Goal: Task Accomplishment & Management: Use online tool/utility

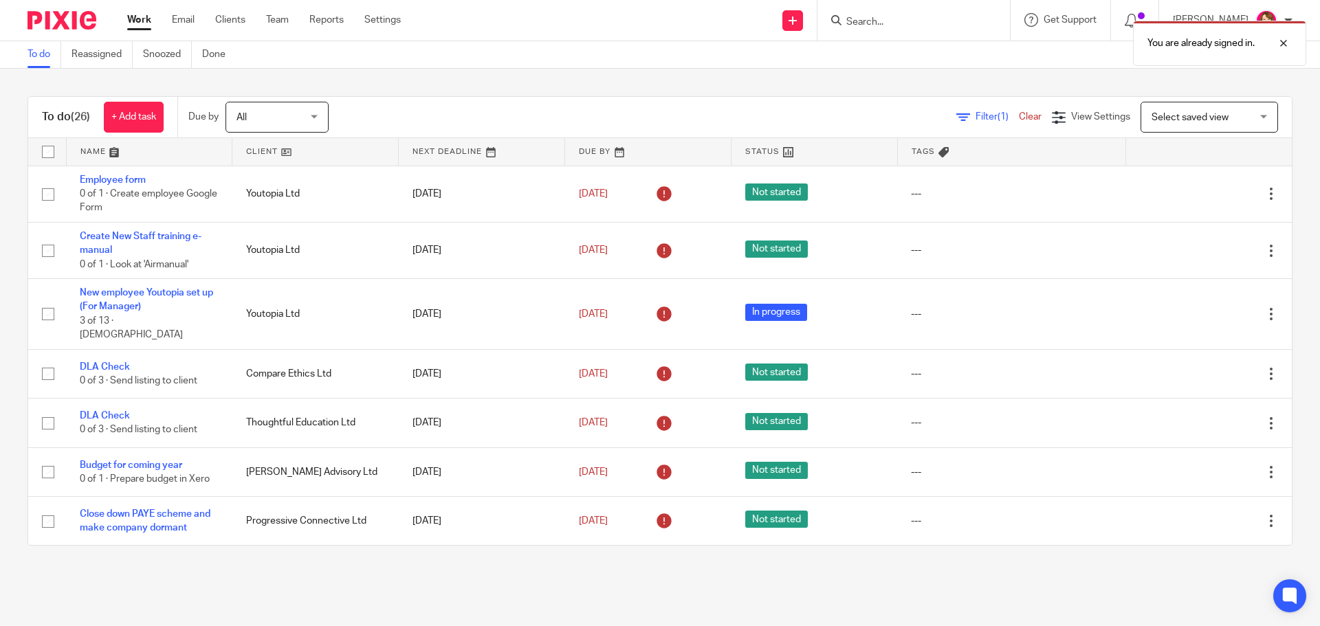
click at [885, 28] on div "You are already signed in." at bounding box center [983, 40] width 646 height 52
click at [850, 28] on div "You are already signed in." at bounding box center [983, 40] width 646 height 52
click at [822, 17] on div "You are already signed in." at bounding box center [983, 40] width 646 height 52
click at [807, 25] on div "You are already signed in." at bounding box center [983, 40] width 646 height 52
click at [240, 22] on link "Clients" at bounding box center [230, 20] width 30 height 14
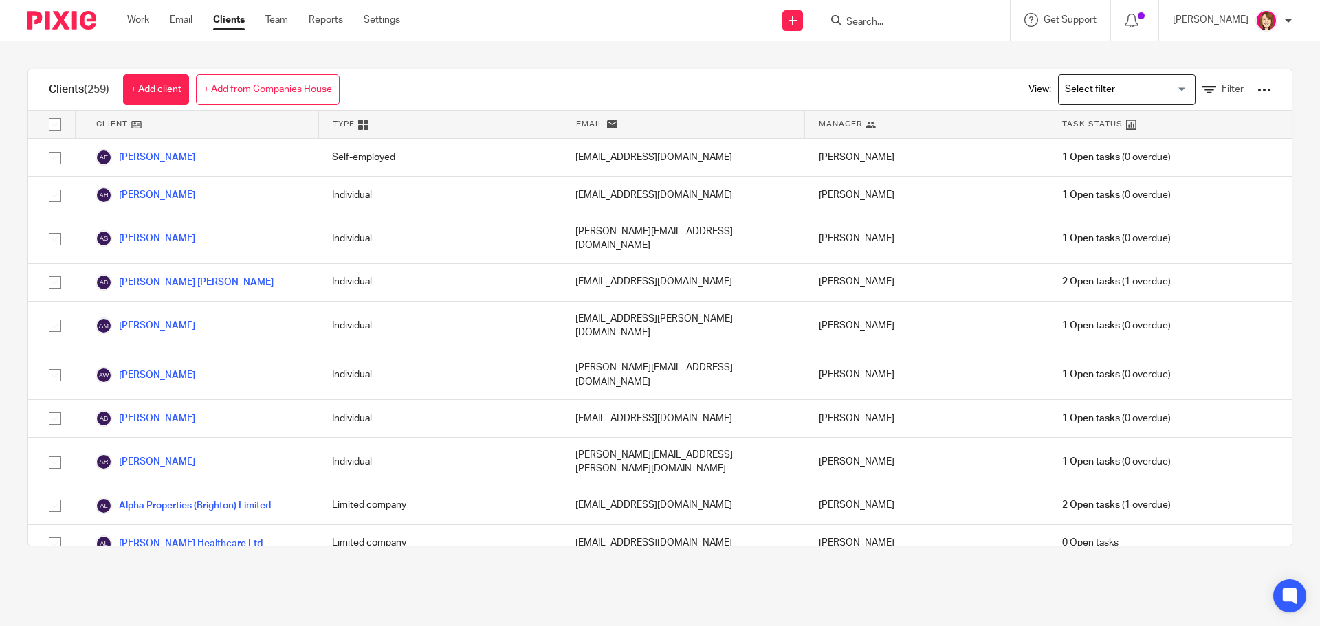
click at [886, 19] on input "Search" at bounding box center [907, 23] width 124 height 12
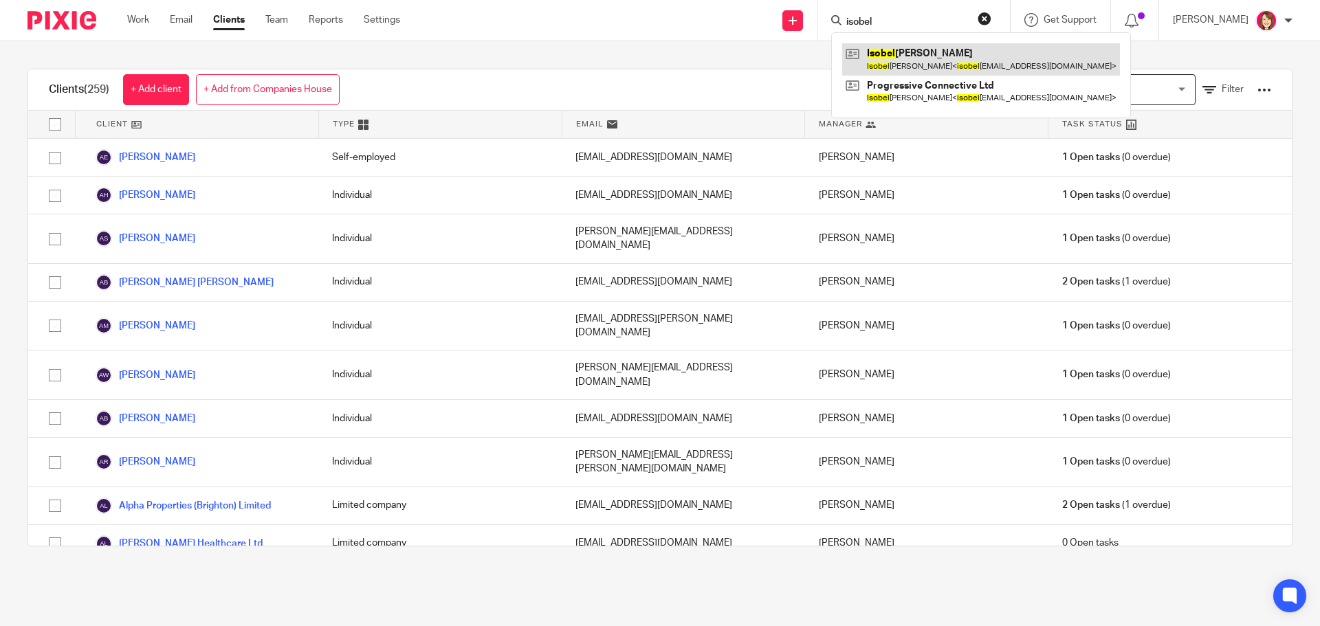
type input "isobel"
click at [941, 59] on link at bounding box center [981, 59] width 278 height 32
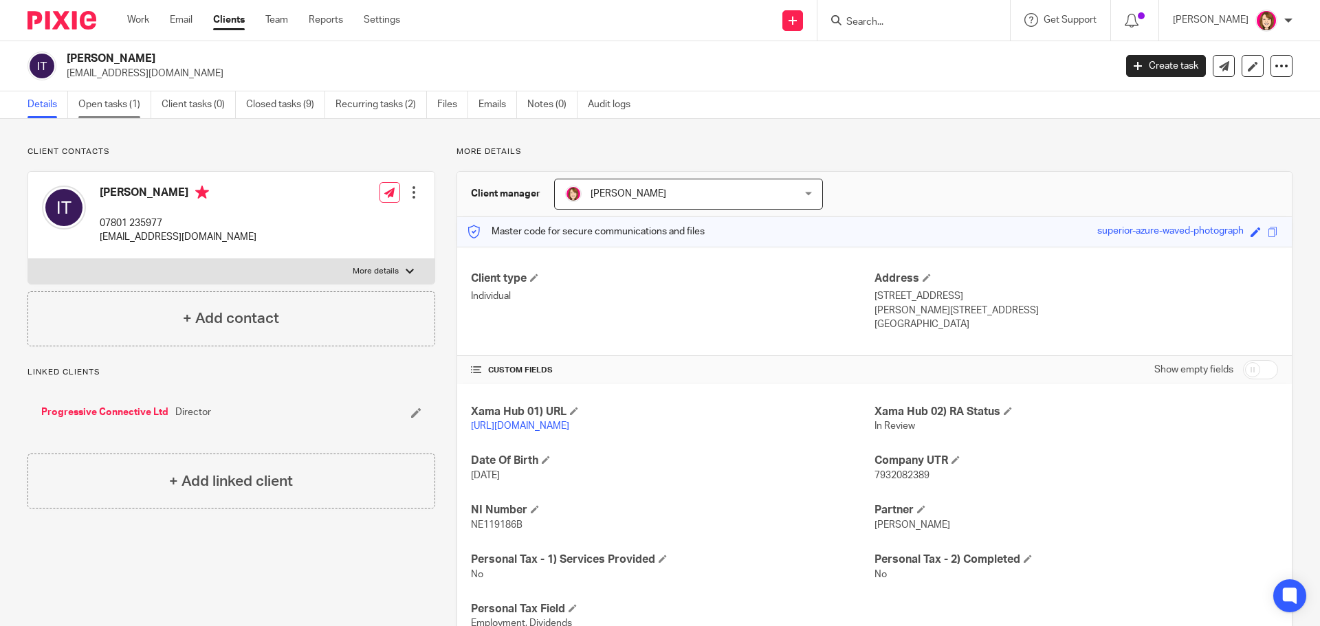
click at [100, 105] on link "Open tasks (1)" at bounding box center [114, 104] width 73 height 27
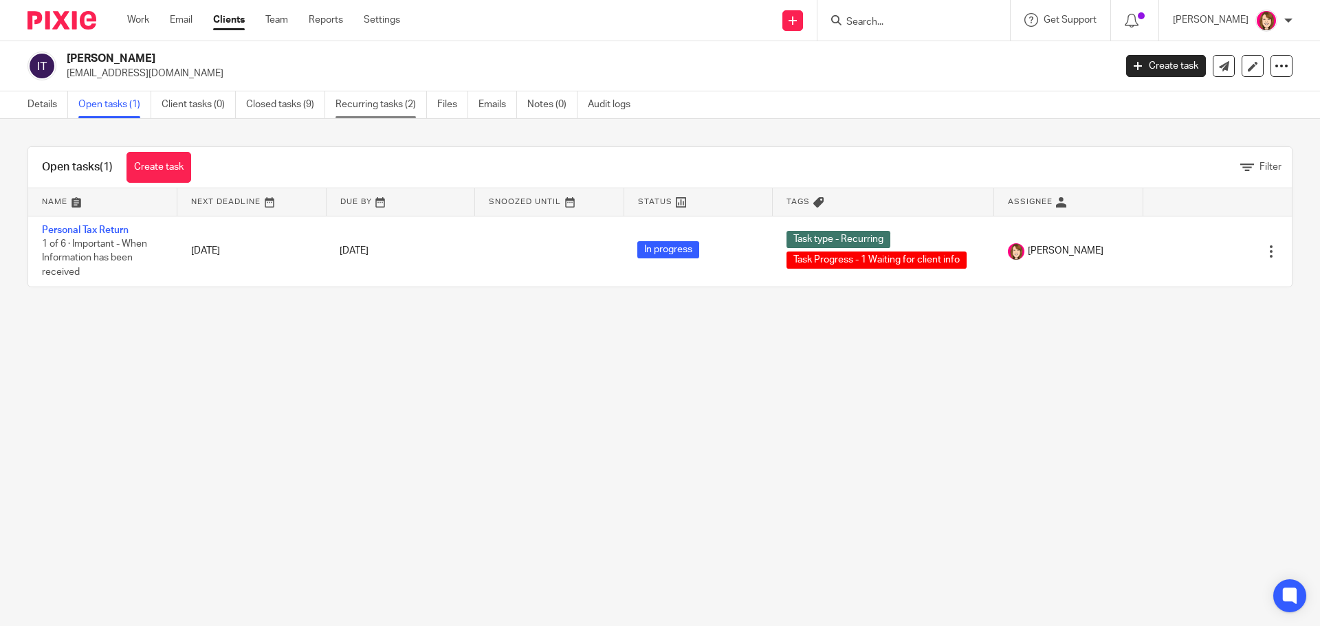
click at [390, 109] on link "Recurring tasks (2)" at bounding box center [381, 104] width 91 height 27
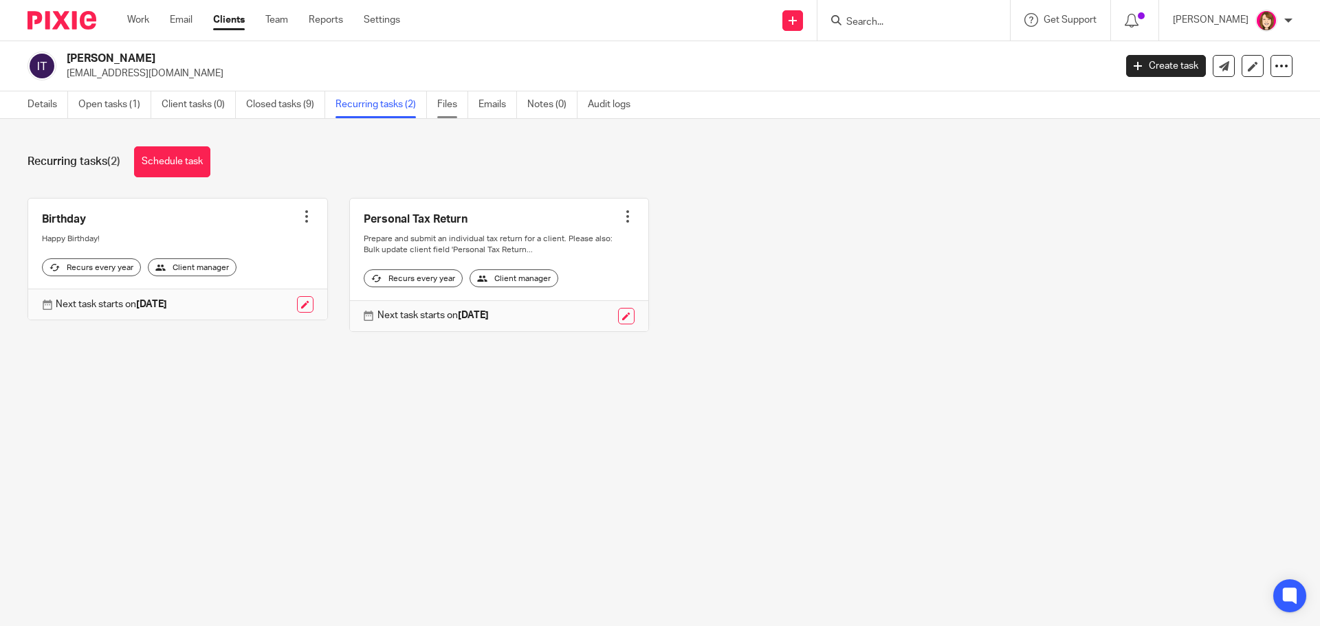
click at [452, 107] on link "Files" at bounding box center [452, 104] width 31 height 27
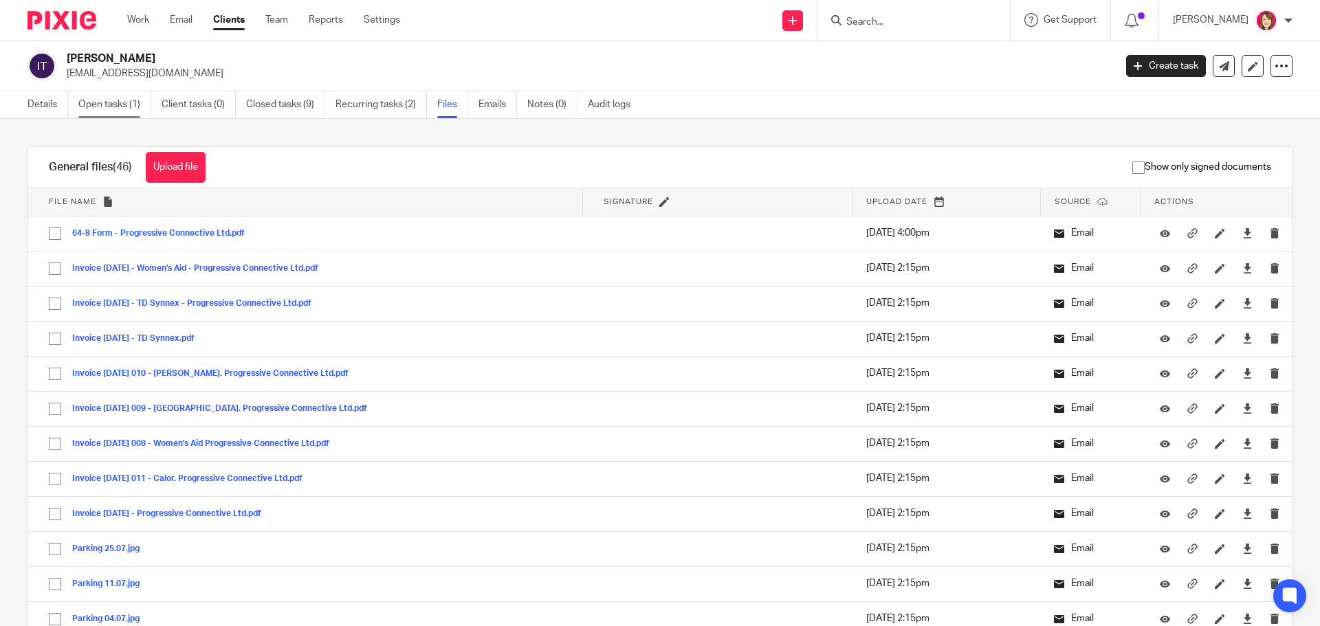
click at [115, 102] on link "Open tasks (1)" at bounding box center [114, 104] width 73 height 27
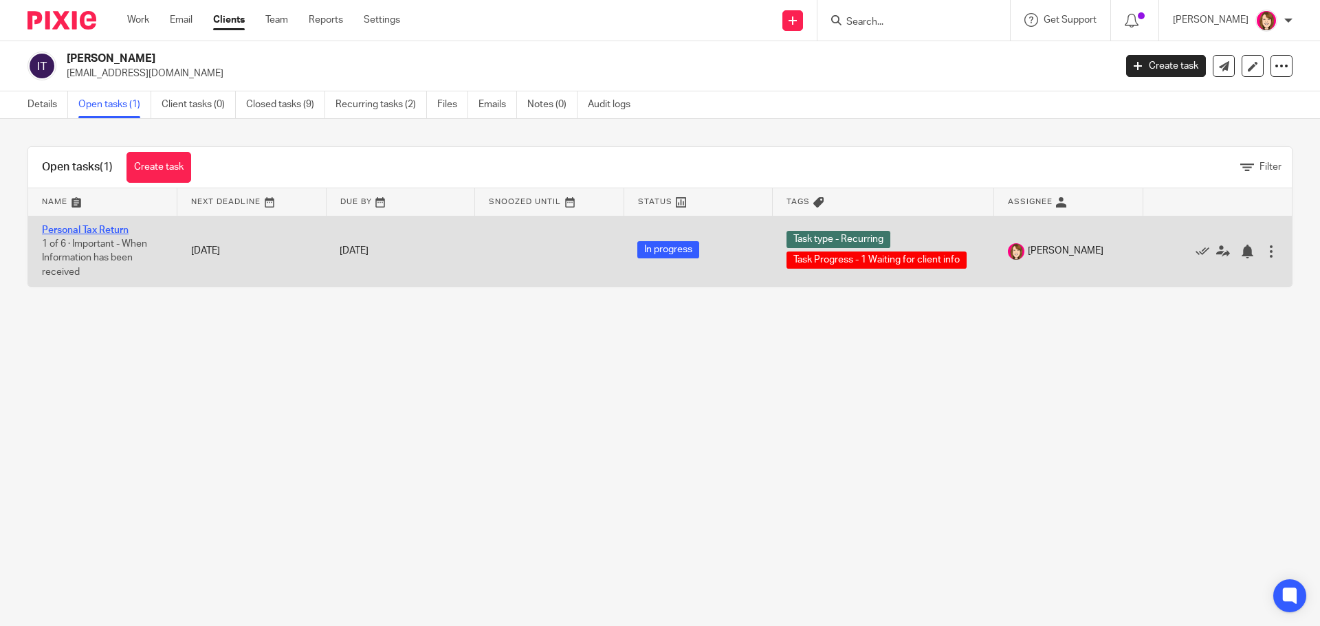
click at [57, 227] on link "Personal Tax Return" at bounding box center [85, 231] width 87 height 10
